Goal: Task Accomplishment & Management: Manage account settings

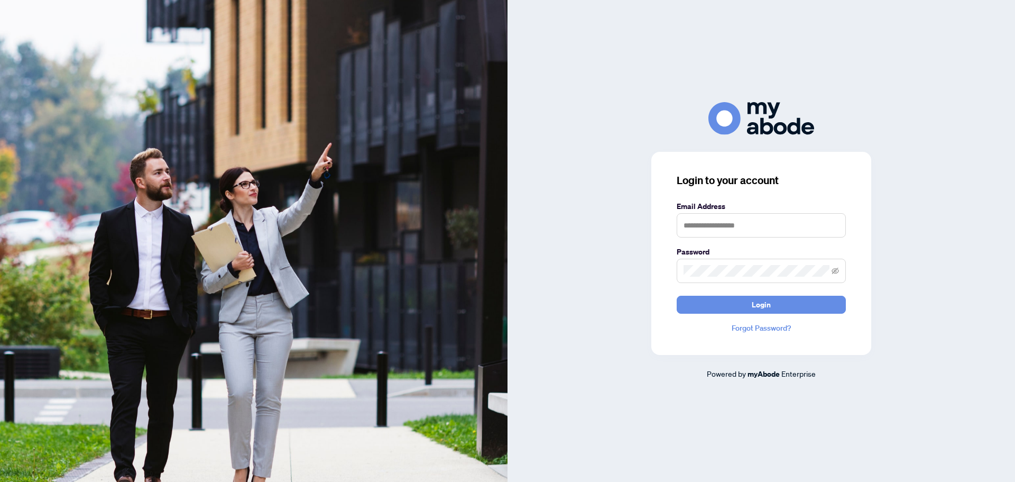
type input "**********"
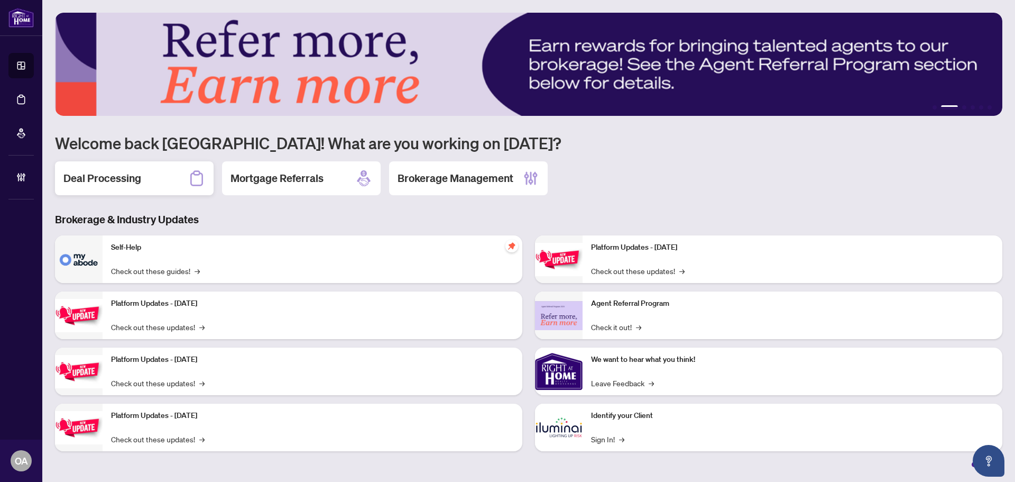
click at [76, 177] on h2 "Deal Processing" at bounding box center [102, 178] width 78 height 15
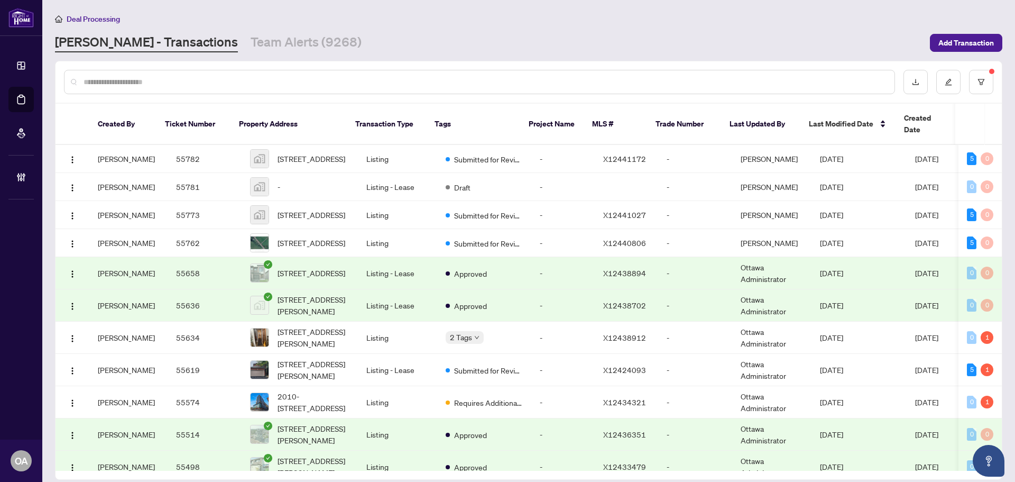
click at [108, 78] on input "text" at bounding box center [485, 82] width 802 height 12
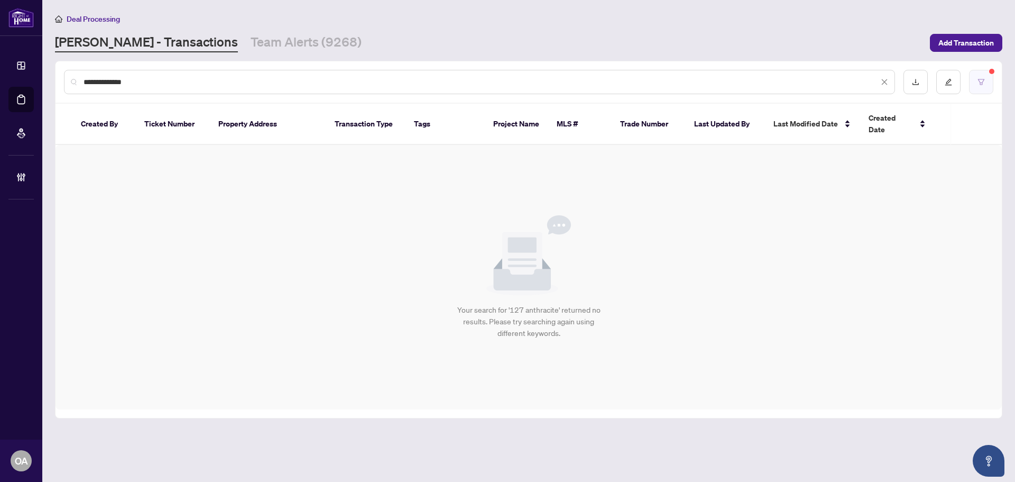
type input "**********"
click at [988, 87] on button "button" at bounding box center [981, 82] width 24 height 24
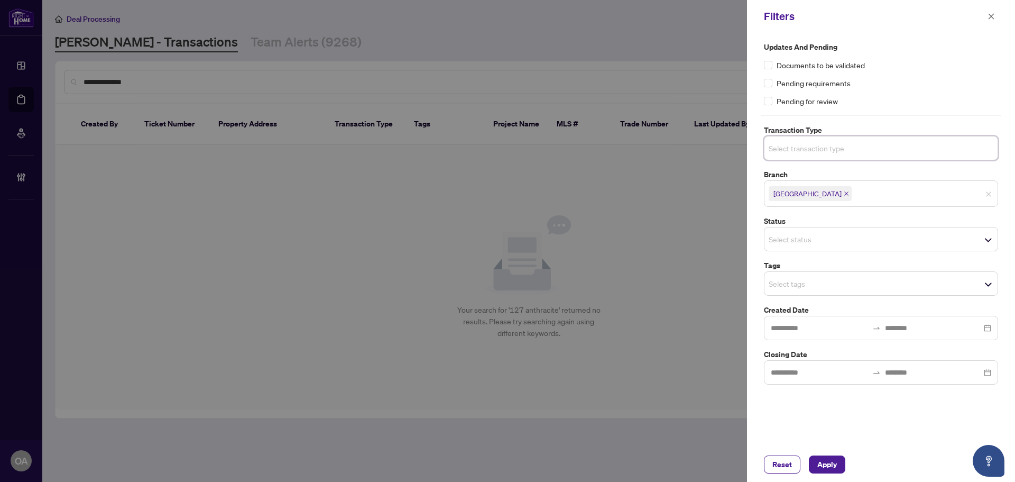
click at [830, 479] on div "Reset Apply" at bounding box center [881, 464] width 268 height 35
click at [834, 471] on span "Apply" at bounding box center [827, 464] width 20 height 17
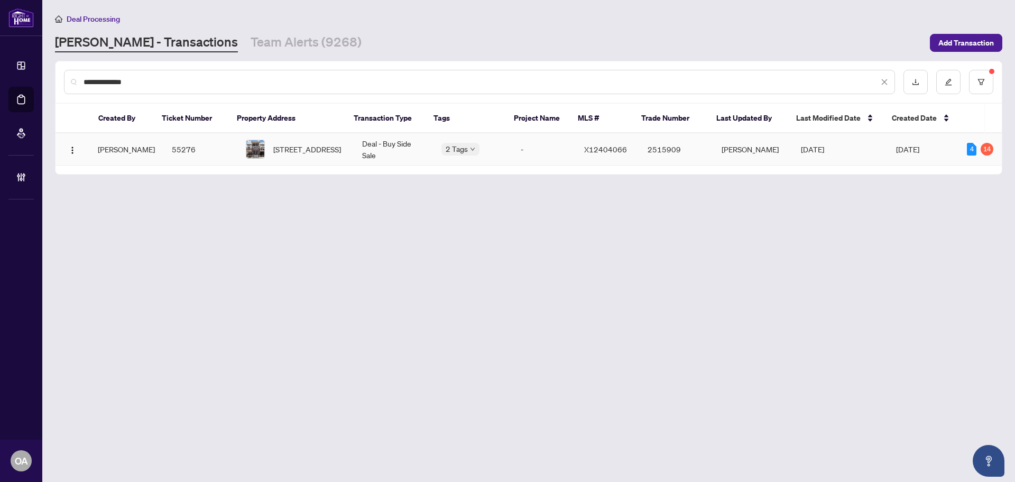
click at [246, 146] on img at bounding box center [255, 149] width 18 height 18
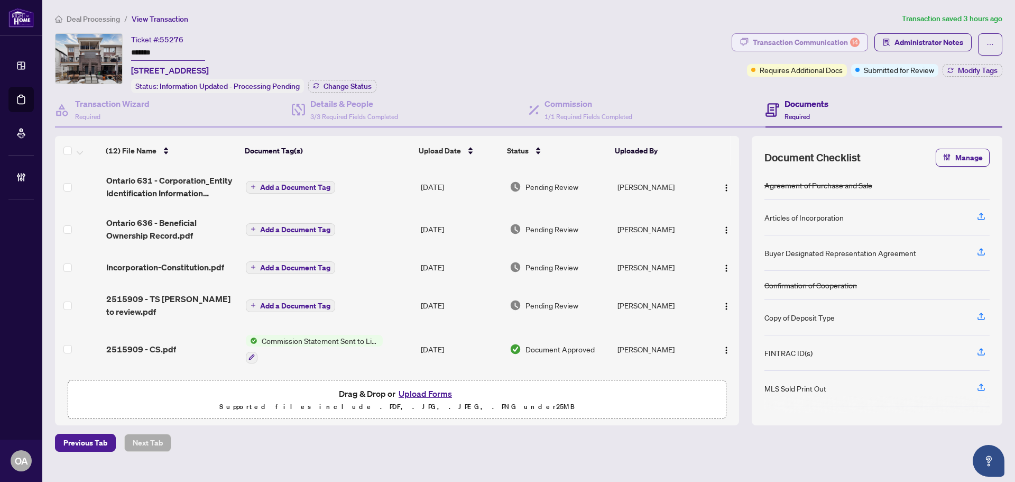
click at [811, 35] on div "Transaction Communication 14" at bounding box center [806, 42] width 107 height 17
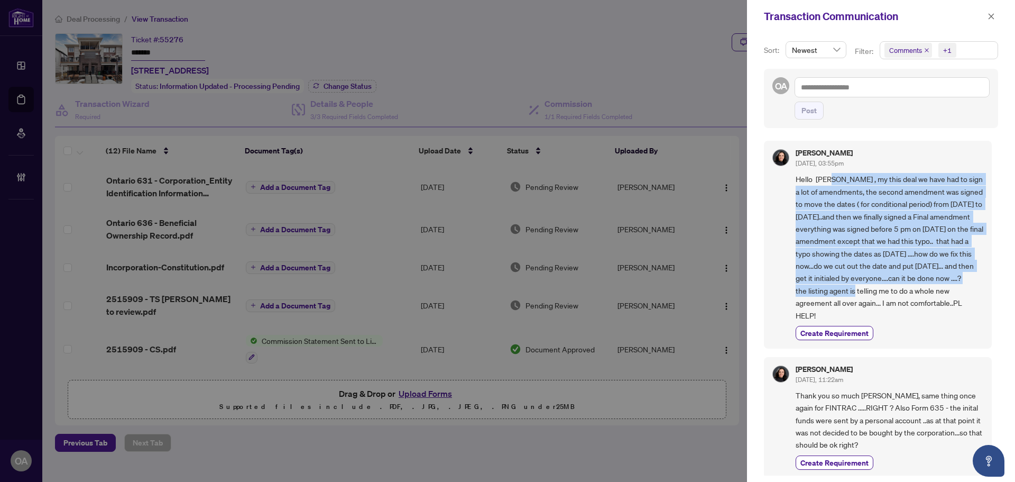
drag, startPoint x: 835, startPoint y: 181, endPoint x: 876, endPoint y: 301, distance: 126.9
click at [876, 301] on span "Hello [PERSON_NAME] , my this deal we have had to sign a lot of amendments, the…" at bounding box center [890, 247] width 188 height 149
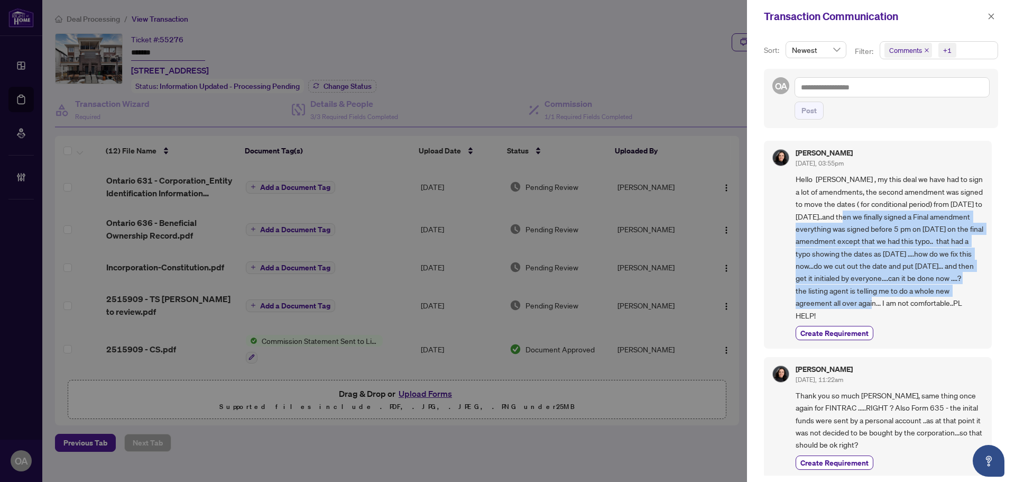
drag, startPoint x: 892, startPoint y: 318, endPoint x: 868, endPoint y: 214, distance: 106.2
click at [868, 214] on span "Hello [PERSON_NAME] , my this deal we have had to sign a lot of amendments, the…" at bounding box center [890, 247] width 188 height 149
click at [869, 215] on span "Hello [PERSON_NAME] , my this deal we have had to sign a lot of amendments, the…" at bounding box center [890, 247] width 188 height 149
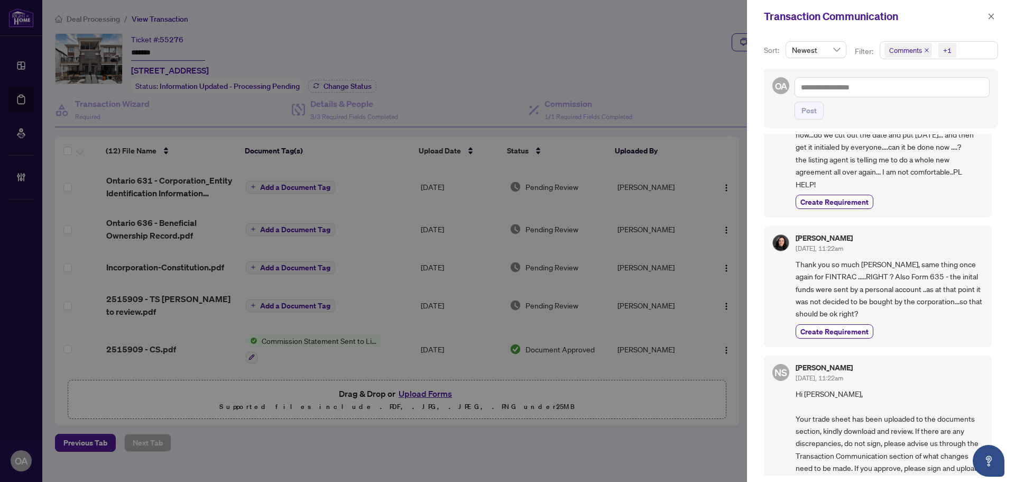
scroll to position [211, 0]
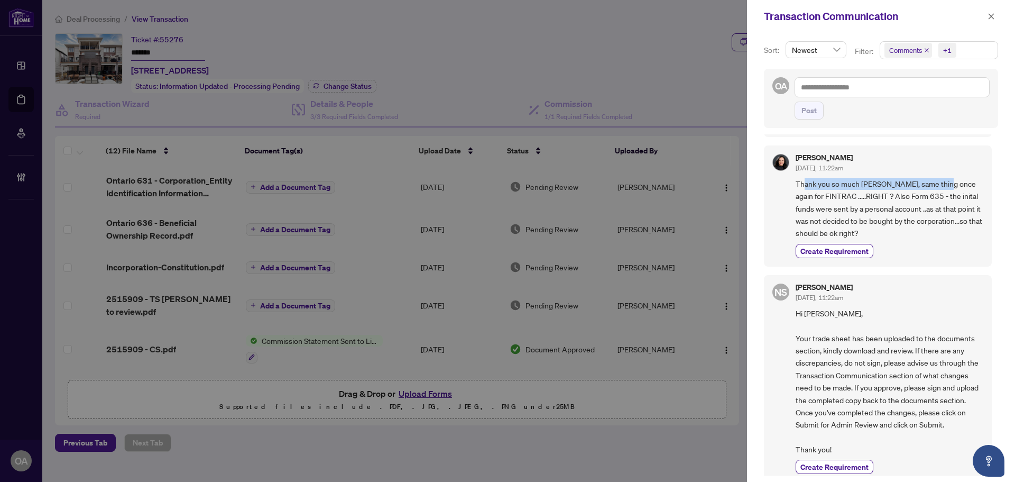
drag, startPoint x: 806, startPoint y: 197, endPoint x: 950, endPoint y: 199, distance: 144.3
click at [950, 199] on span "Thank you so much [PERSON_NAME], same thing once again for FINTRAC .....RIGHT ?…" at bounding box center [890, 209] width 188 height 62
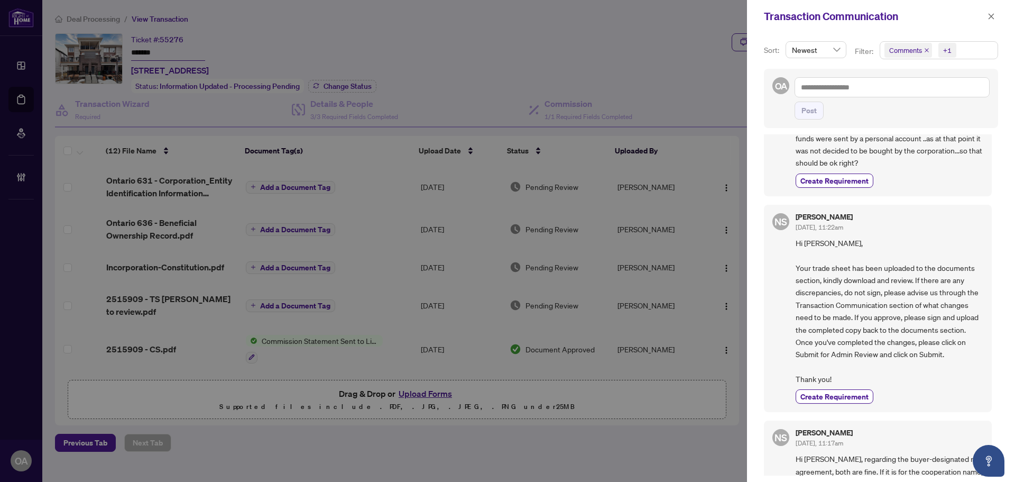
scroll to position [370, 0]
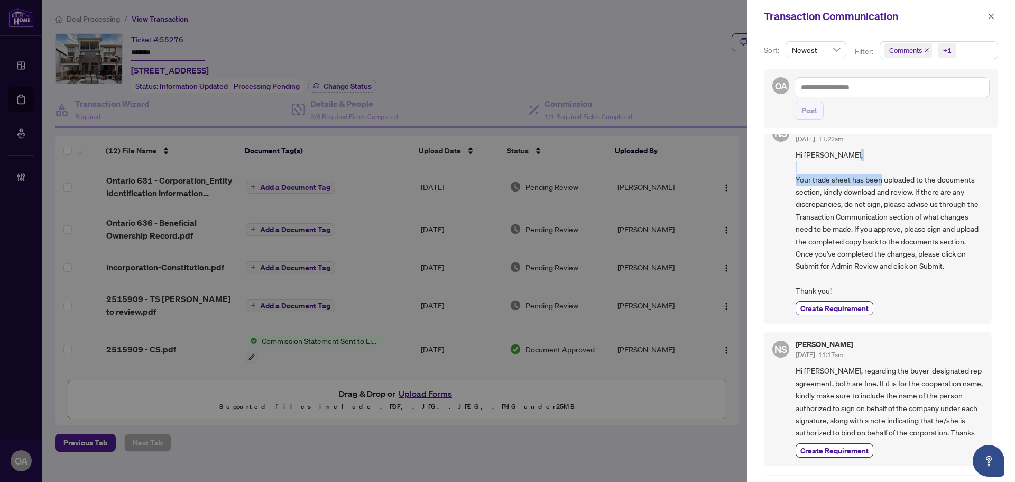
drag, startPoint x: 835, startPoint y: 195, endPoint x: 950, endPoint y: 195, distance: 115.2
click at [937, 195] on span "Hi [PERSON_NAME], Your trade sheet has been uploaded to the documents section, …" at bounding box center [890, 223] width 188 height 149
click at [950, 195] on span "Hi [PERSON_NAME], Your trade sheet has been uploaded to the documents section, …" at bounding box center [890, 223] width 188 height 149
click at [991, 16] on icon "close" at bounding box center [990, 16] width 7 height 7
